Goal: Complete application form

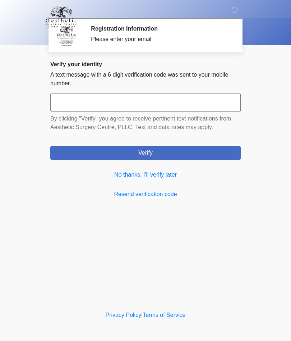
click at [154, 171] on link "No thanks, I'll verify later" at bounding box center [145, 175] width 191 height 9
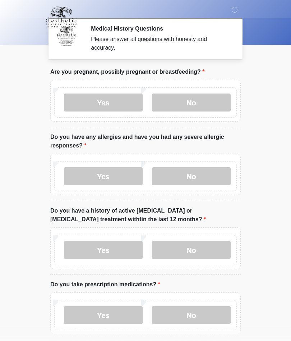
click at [221, 103] on label "No" at bounding box center [191, 103] width 79 height 18
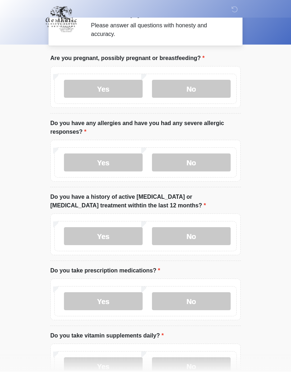
scroll to position [14, 0]
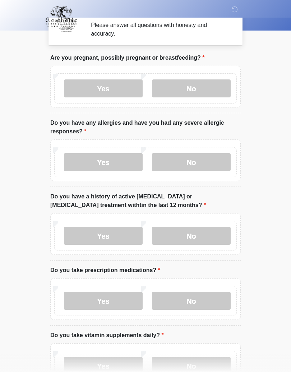
click at [190, 166] on label "No" at bounding box center [191, 163] width 79 height 18
click at [195, 233] on label "No" at bounding box center [191, 236] width 79 height 18
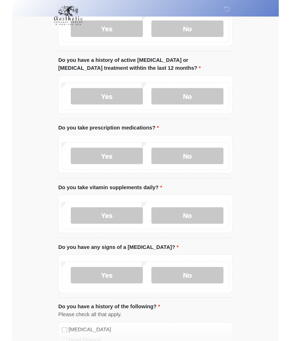
scroll to position [174, 0]
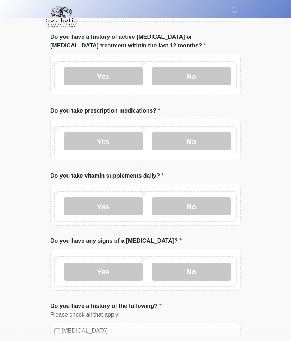
click at [196, 142] on label "No" at bounding box center [191, 141] width 79 height 18
click at [184, 211] on label "No" at bounding box center [191, 207] width 79 height 18
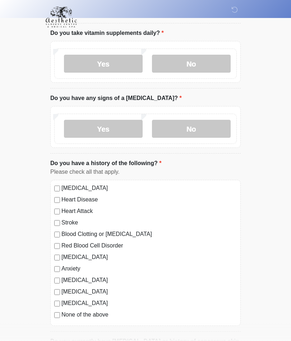
scroll to position [316, 0]
click at [196, 128] on label "No" at bounding box center [191, 129] width 79 height 18
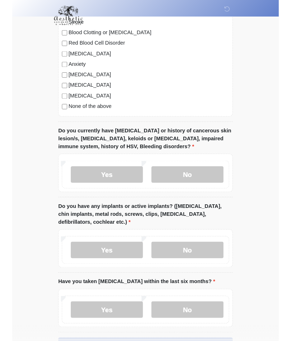
scroll to position [547, 0]
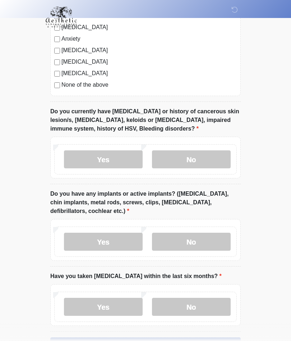
click at [175, 155] on label "No" at bounding box center [191, 159] width 79 height 18
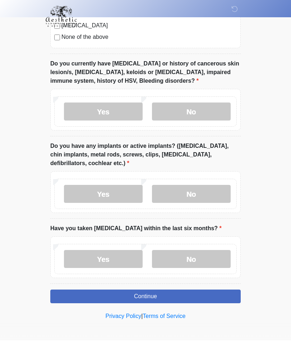
scroll to position [562, 0]
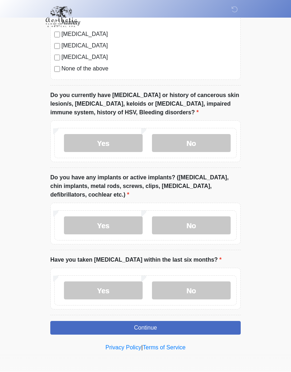
click at [223, 228] on label "No" at bounding box center [191, 226] width 79 height 18
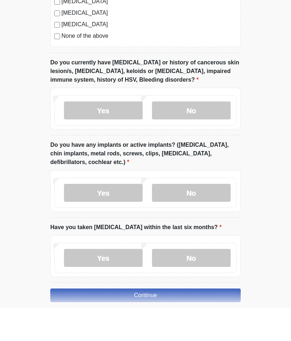
scroll to position [594, 0]
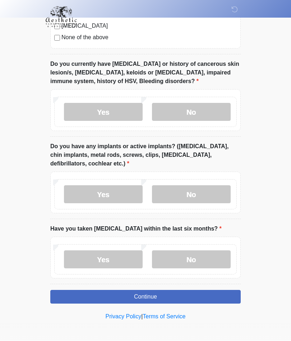
click at [215, 245] on div "Yes No" at bounding box center [145, 260] width 183 height 30
click at [200, 264] on label "No" at bounding box center [191, 260] width 79 height 18
click at [99, 301] on button "Continue" at bounding box center [145, 297] width 191 height 14
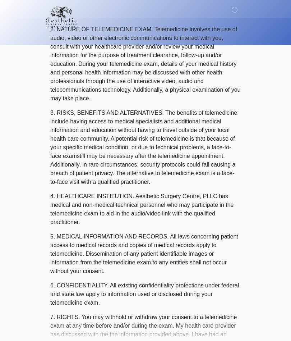
scroll to position [0, 0]
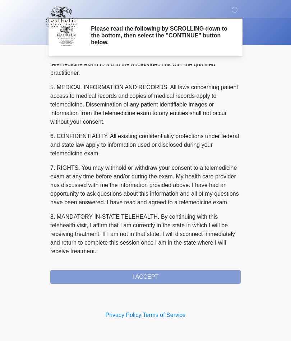
click at [100, 285] on div "‎ ‎ ‎ ‎ Please read the following by SCROLLING down to the bottom, then select …" at bounding box center [146, 154] width 216 height 295
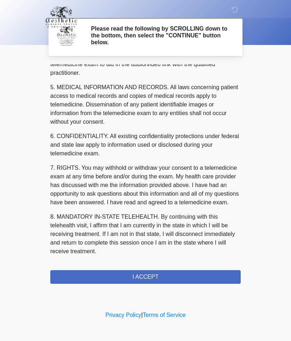
click at [111, 279] on button "I ACCEPT" at bounding box center [145, 277] width 191 height 14
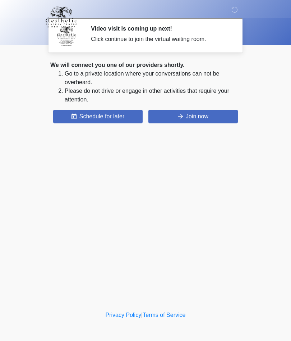
click at [186, 123] on button "Join now" at bounding box center [194, 117] width 90 height 14
